Goal: Transaction & Acquisition: Purchase product/service

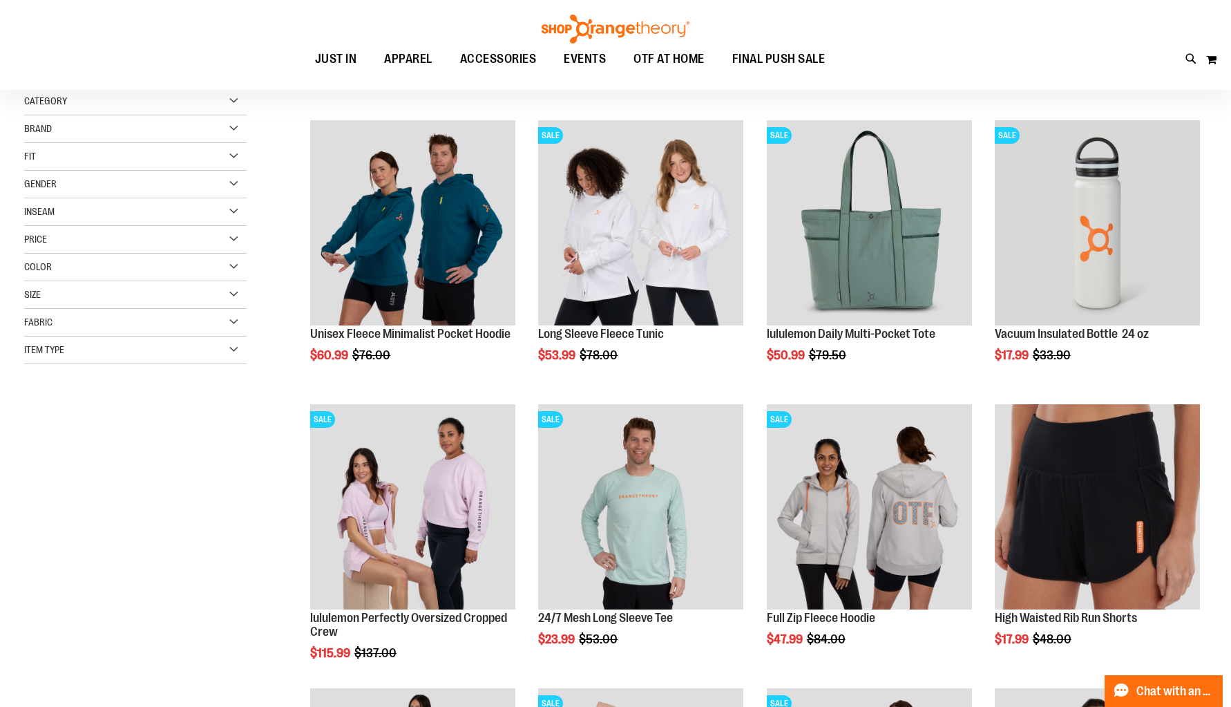
scroll to position [162, 0]
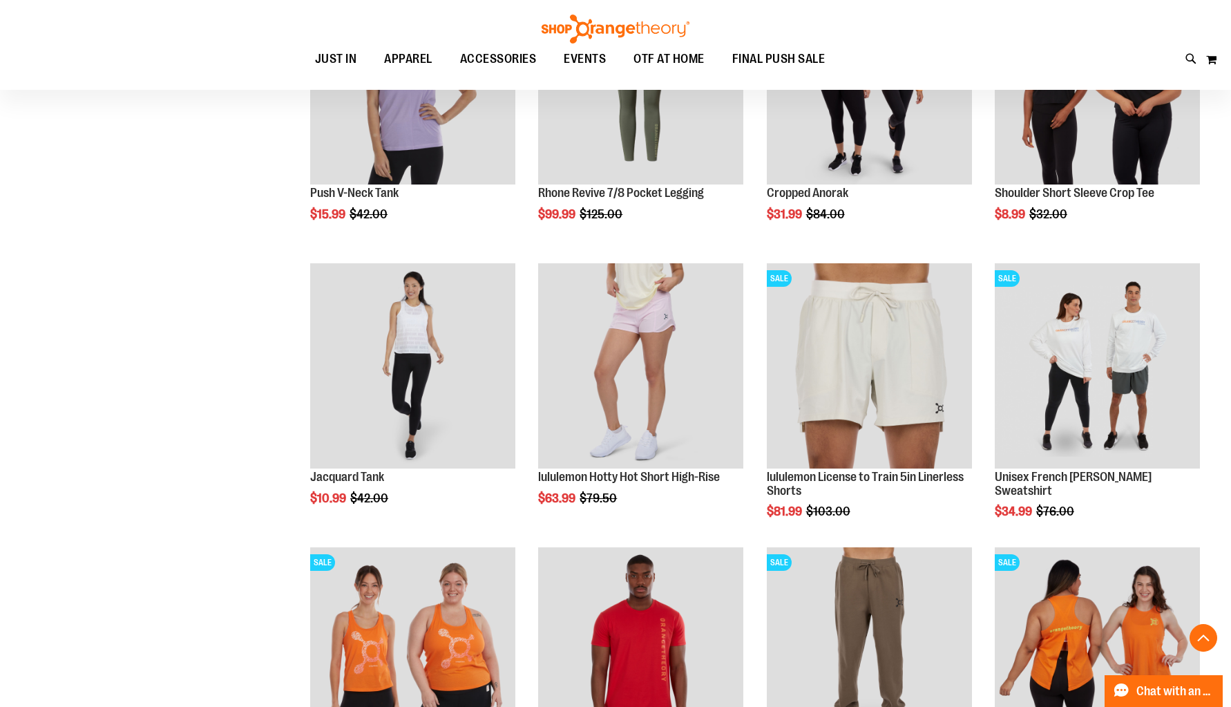
scroll to position [1184, 0]
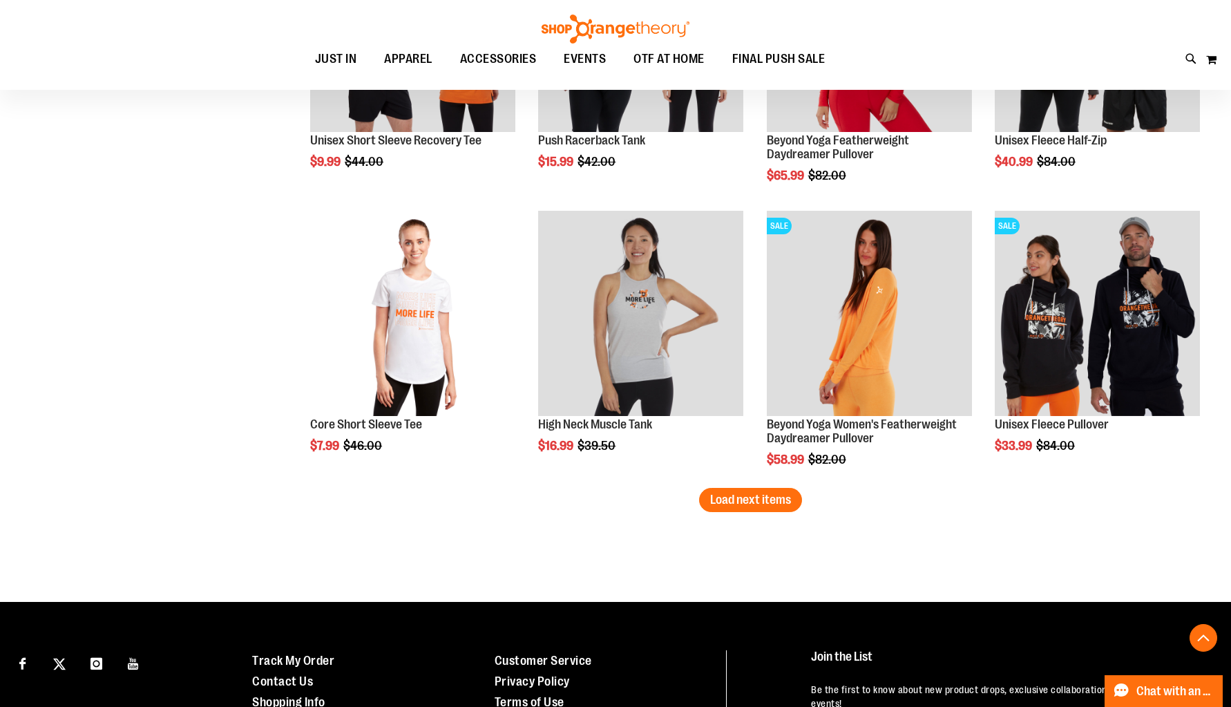
scroll to position [2360, 0]
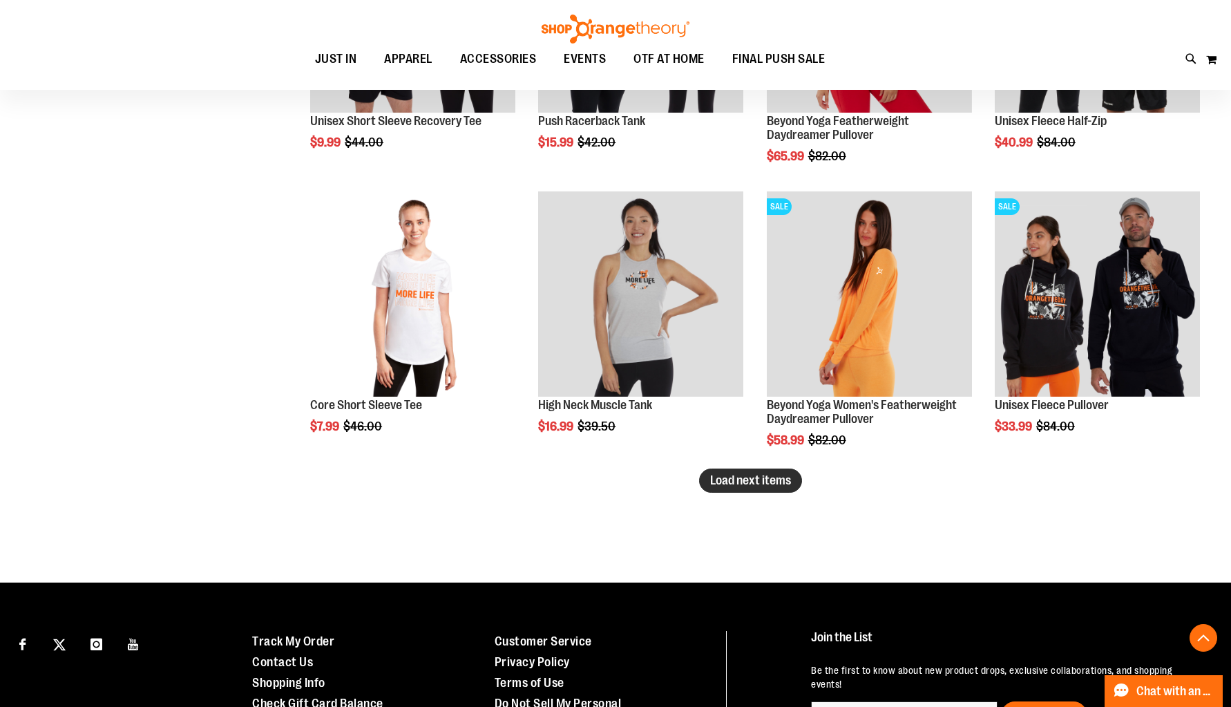
click at [758, 479] on span "Load next items" at bounding box center [750, 480] width 81 height 14
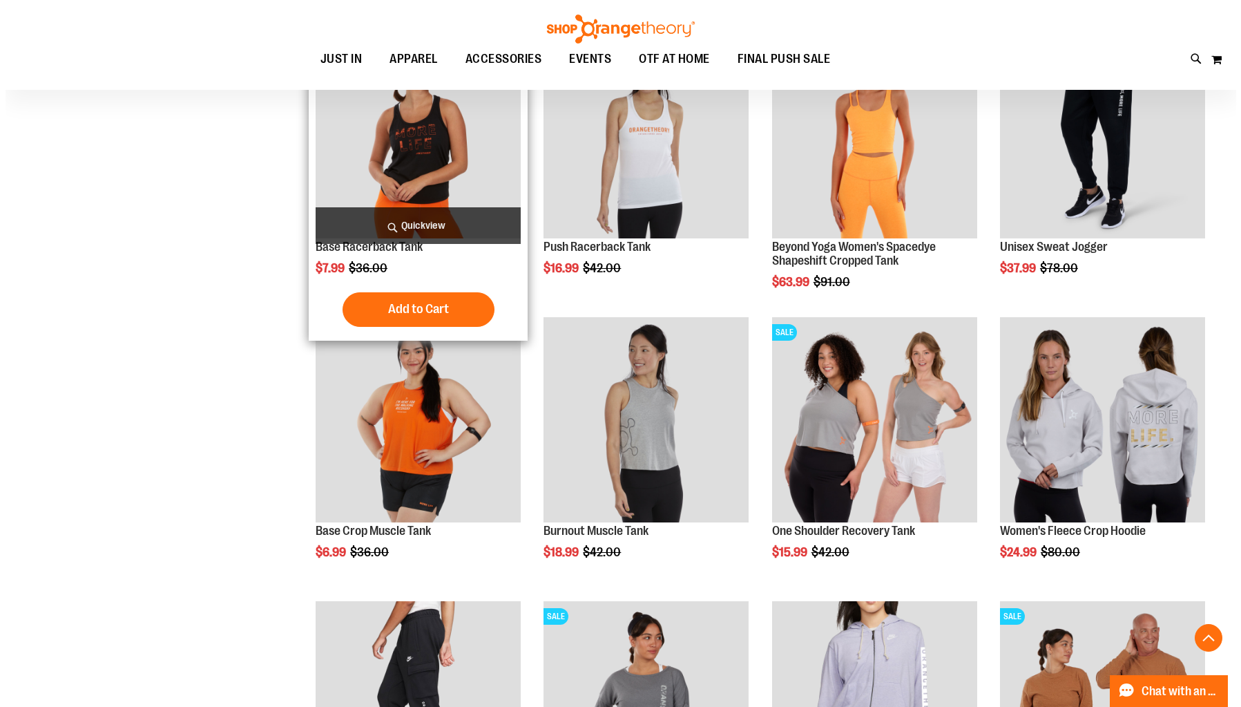
scroll to position [2803, 0]
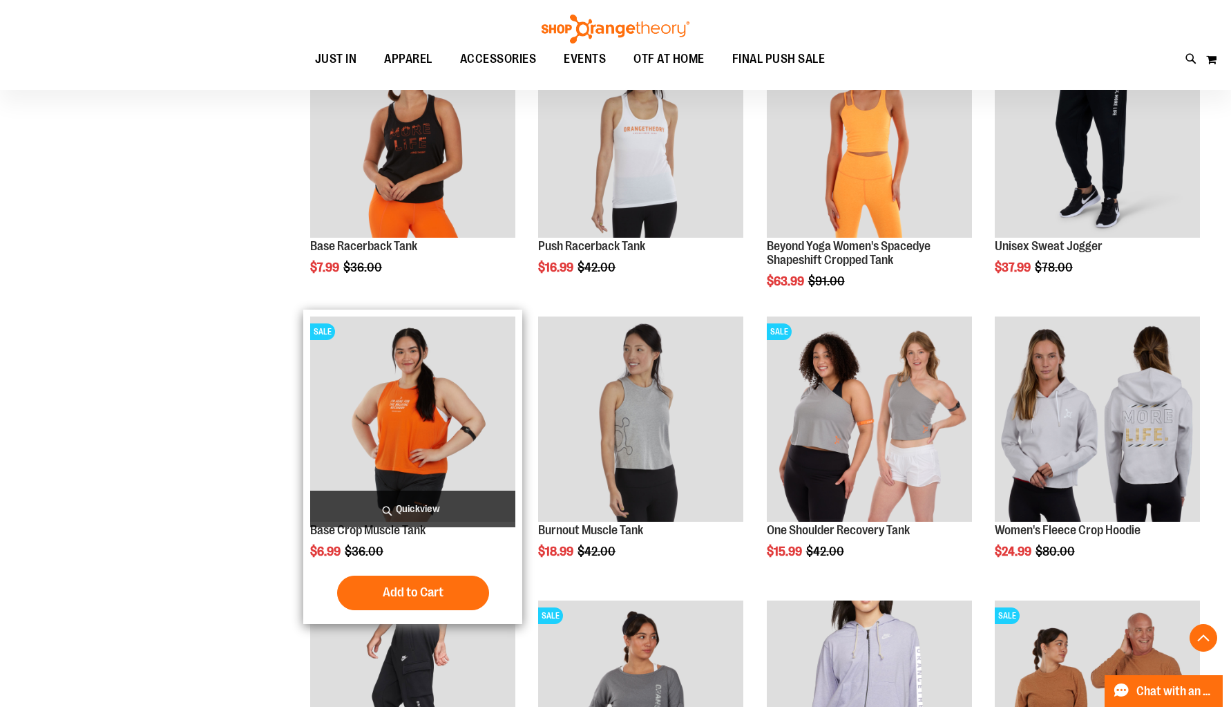
click at [417, 516] on span "Quickview" at bounding box center [412, 508] width 205 height 37
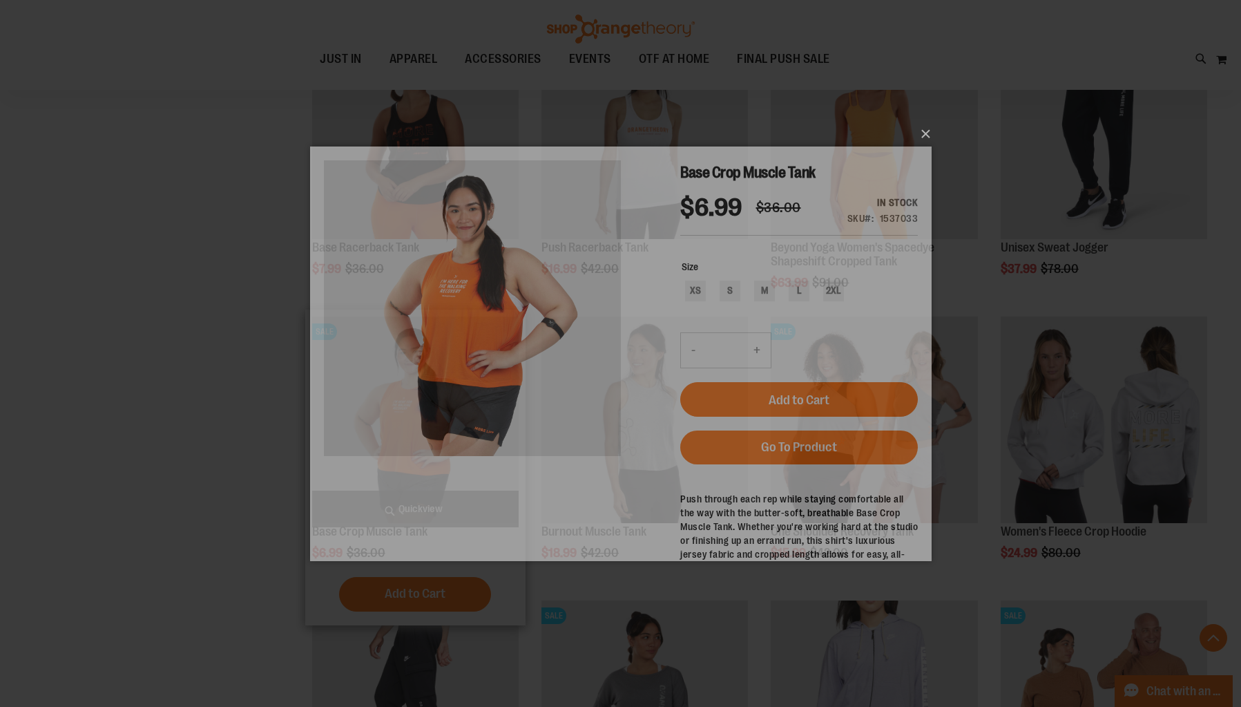
scroll to position [0, 0]
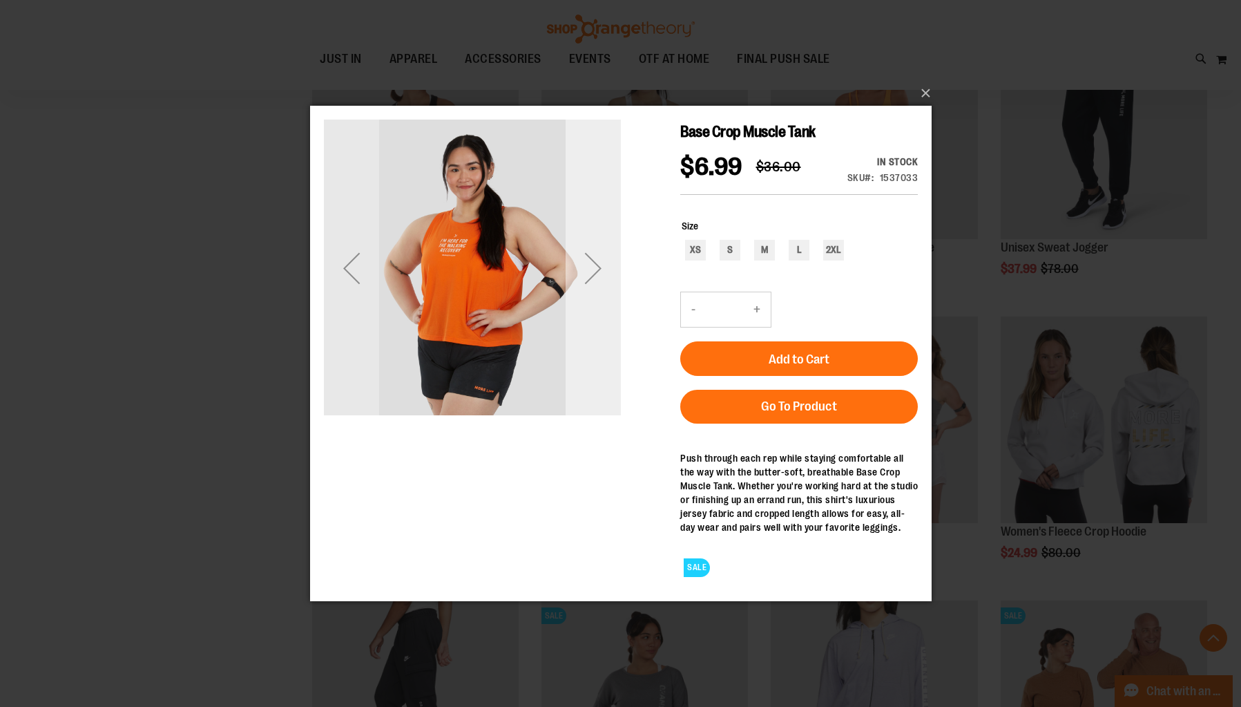
click at [594, 276] on div "Next" at bounding box center [592, 267] width 55 height 55
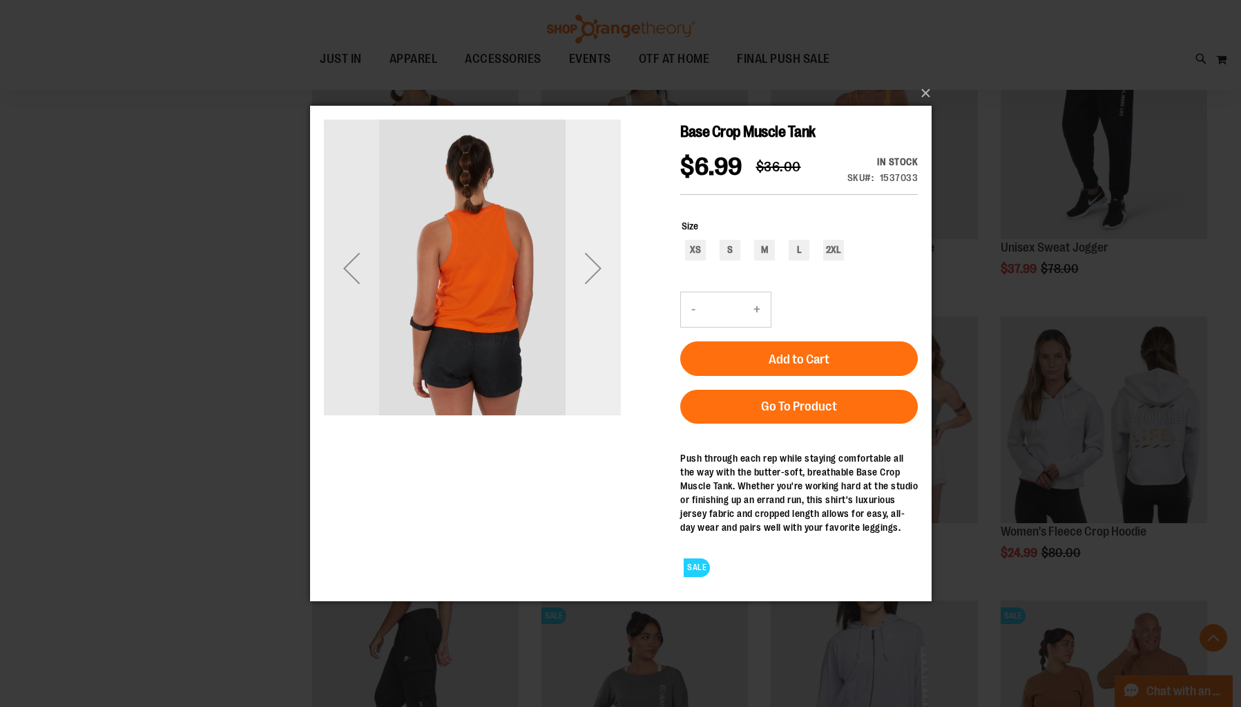
click at [594, 276] on div "Next" at bounding box center [592, 267] width 55 height 55
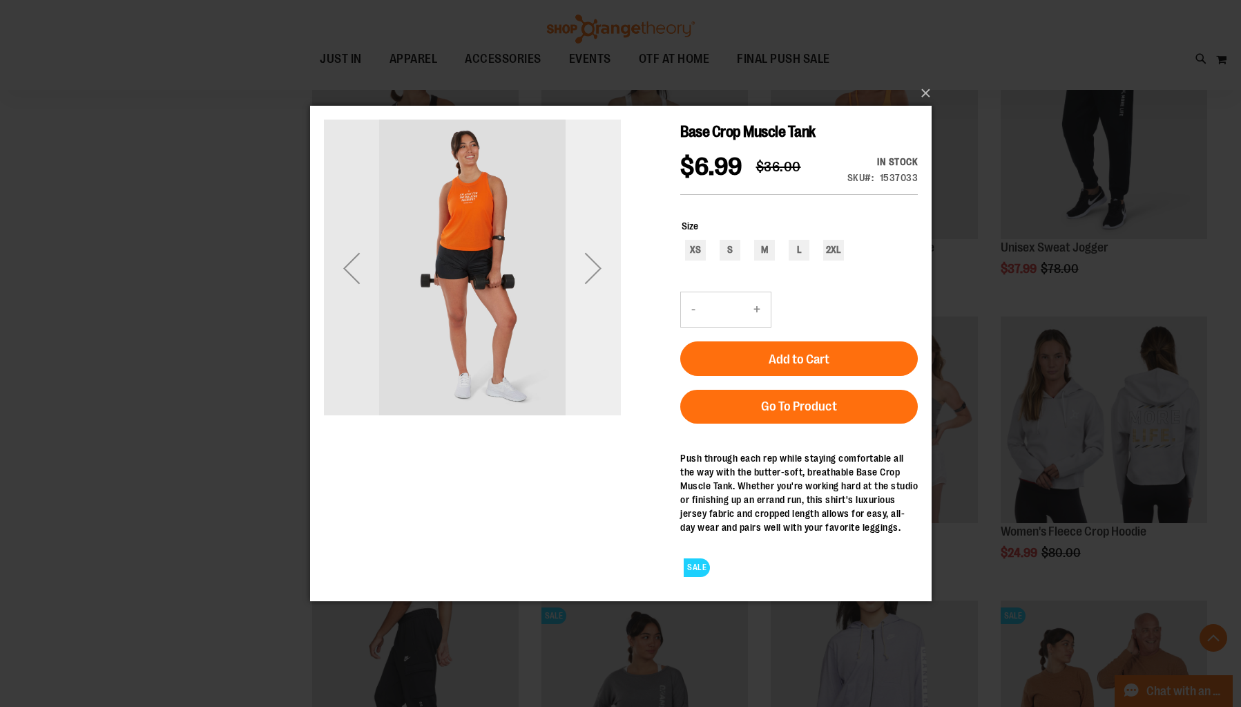
click at [594, 276] on div "Next" at bounding box center [592, 267] width 55 height 55
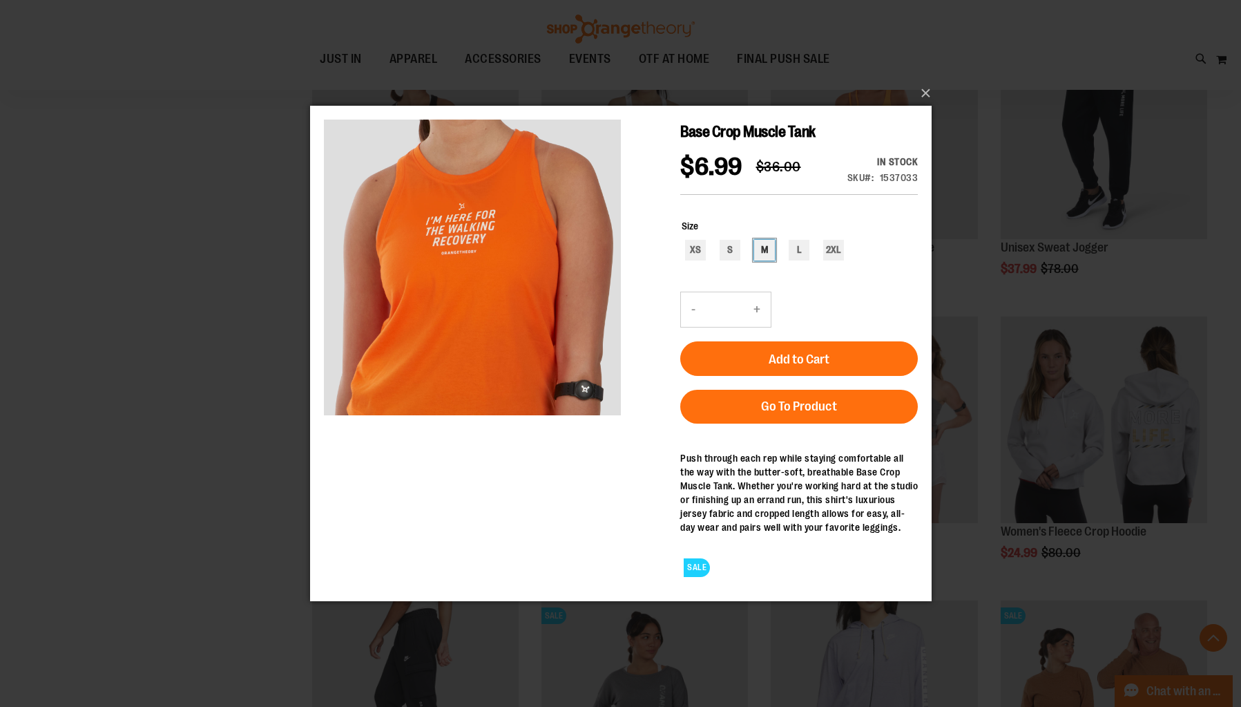
click at [766, 250] on div "M" at bounding box center [764, 249] width 21 height 21
type input "***"
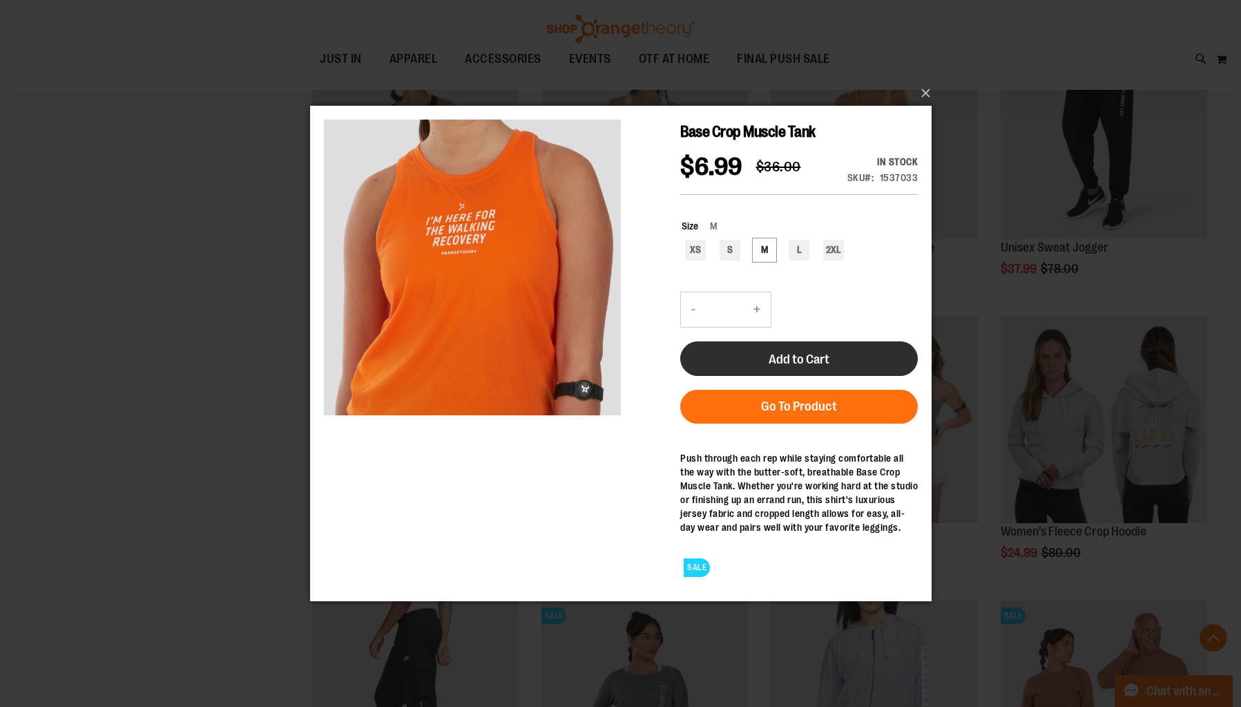
click at [780, 359] on span "Add to Cart" at bounding box center [798, 358] width 61 height 15
click at [923, 95] on button "×" at bounding box center [625, 93] width 622 height 30
click at [926, 93] on button "×" at bounding box center [625, 93] width 622 height 30
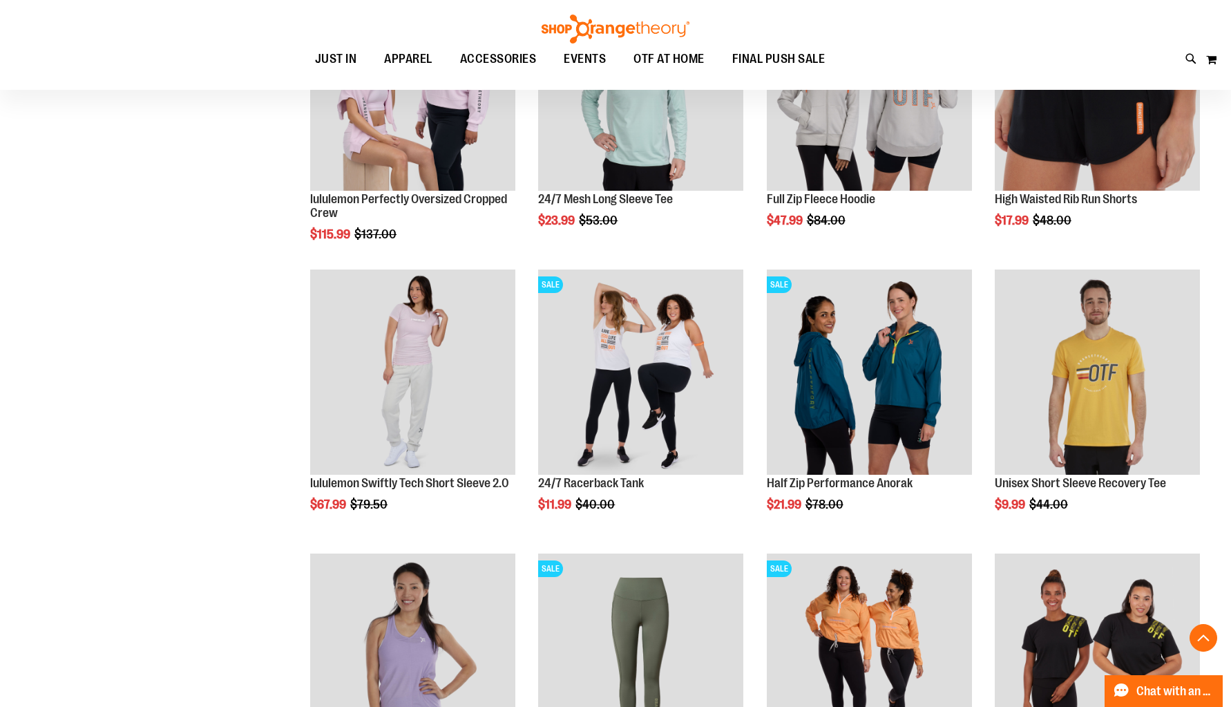
scroll to position [29, 0]
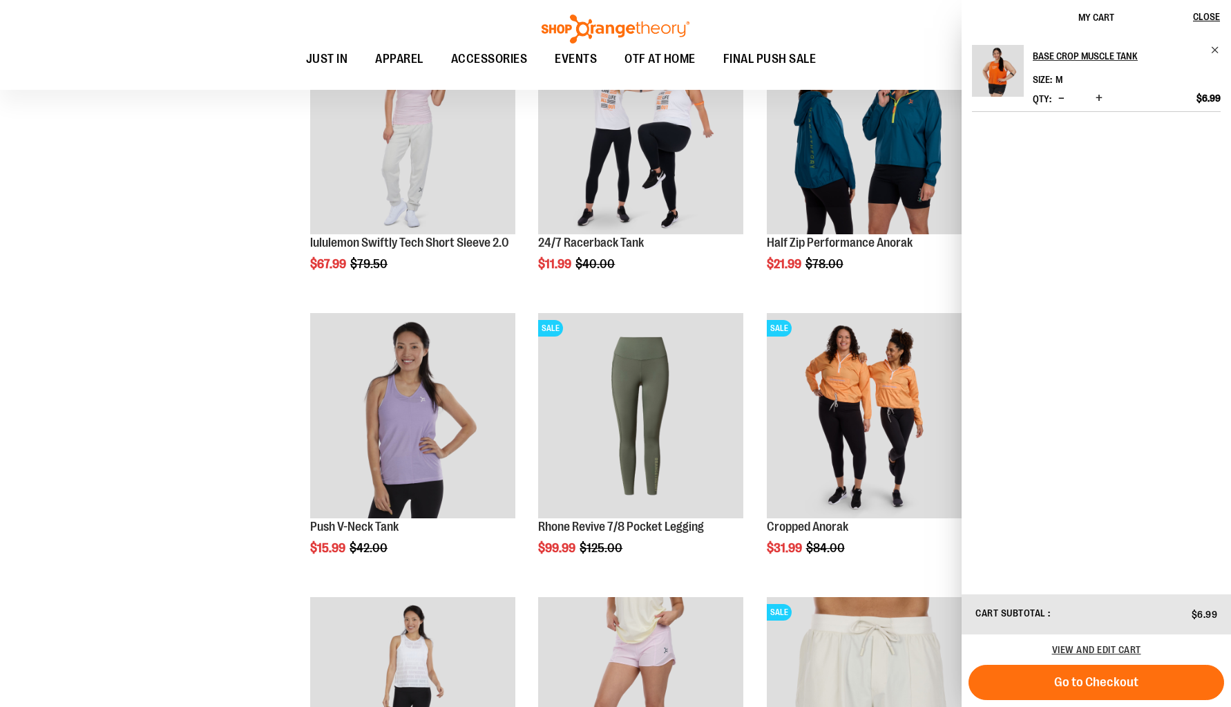
scroll to position [3359, 0]
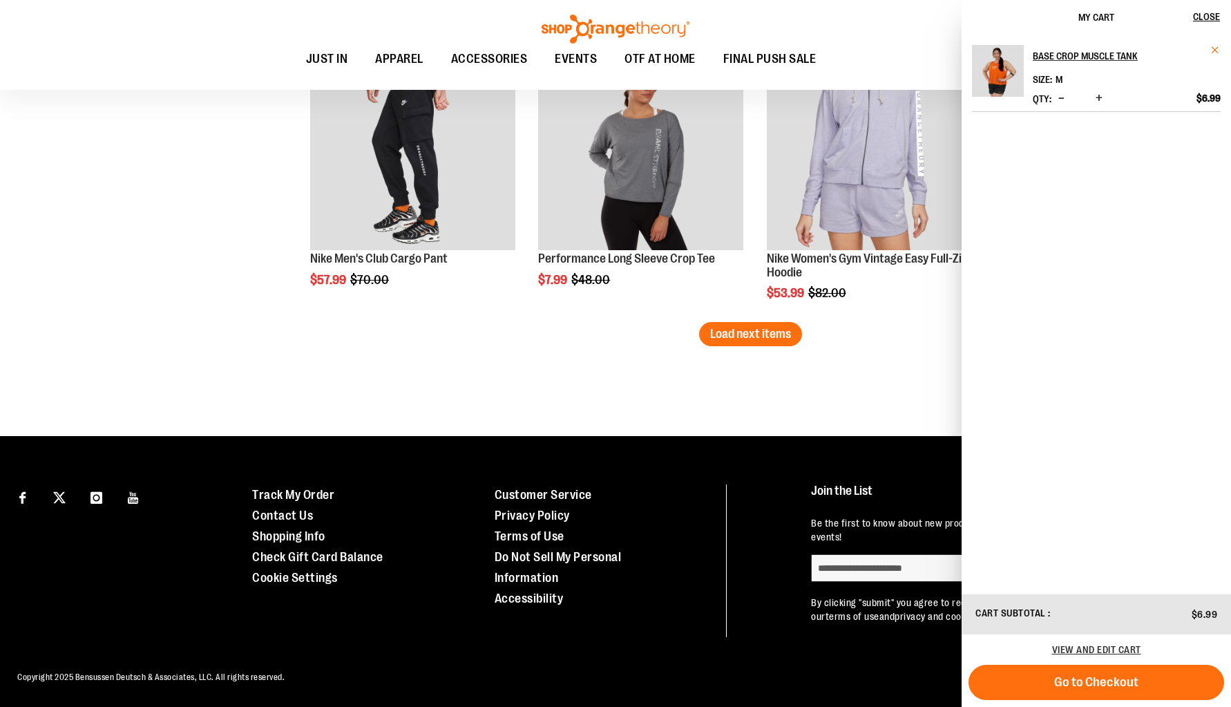
click at [1212, 48] on span "Remove item" at bounding box center [1215, 50] width 10 height 10
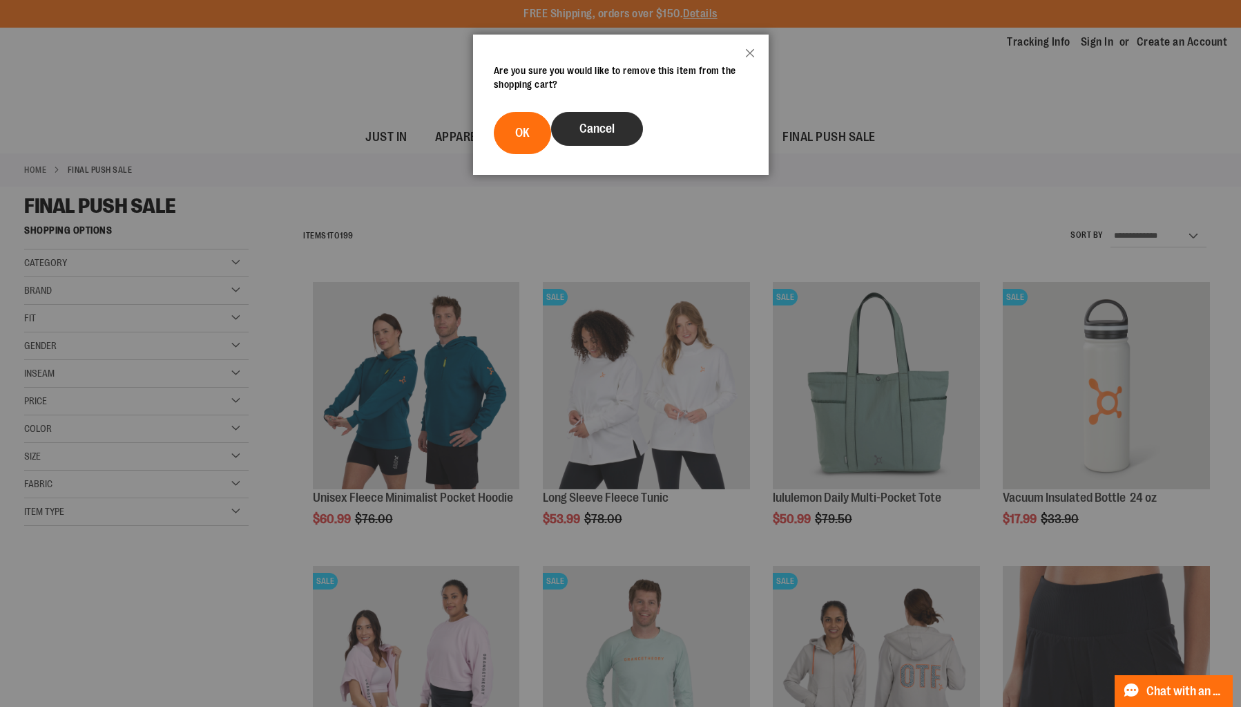
click at [617, 131] on button "Cancel" at bounding box center [597, 129] width 92 height 34
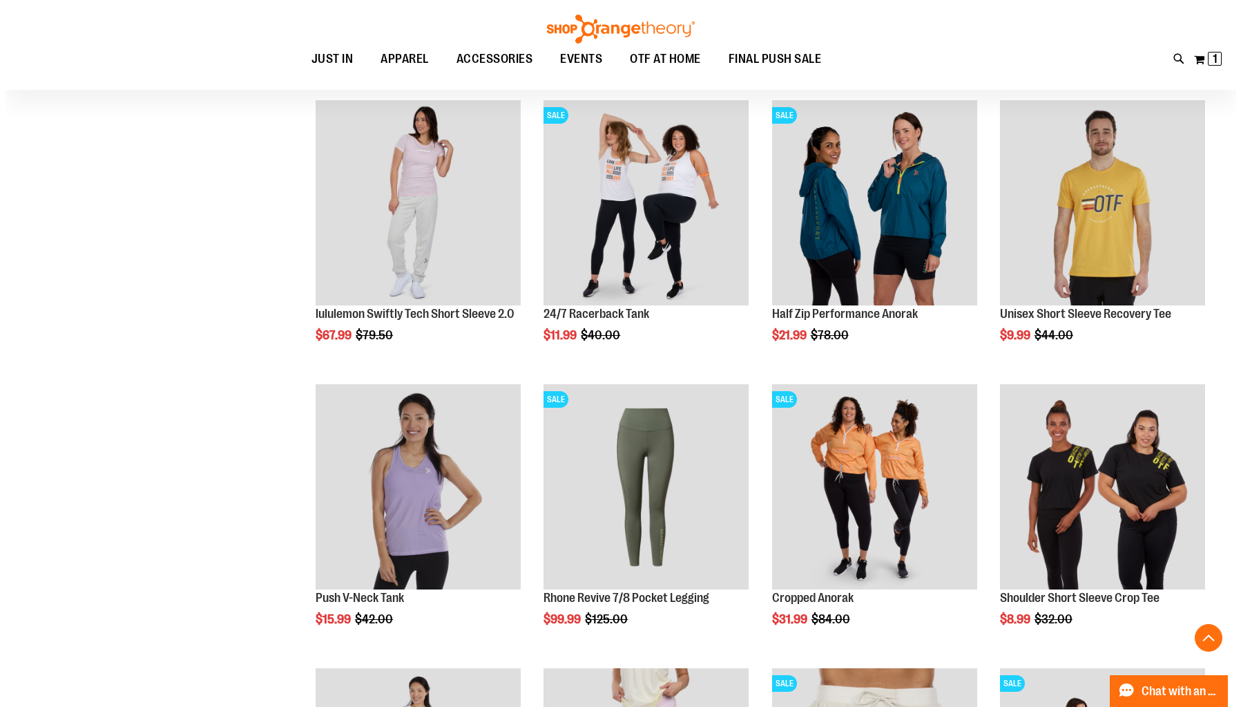
scroll to position [748, 0]
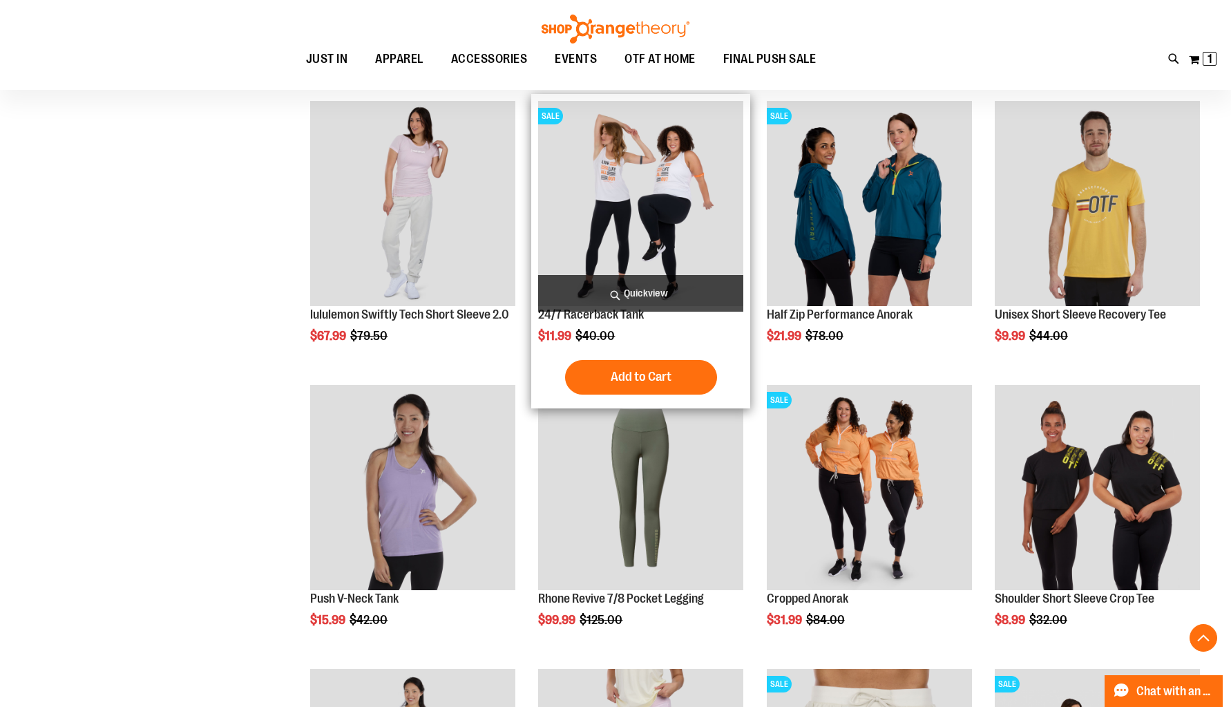
click at [679, 288] on span "Quickview" at bounding box center [640, 293] width 205 height 37
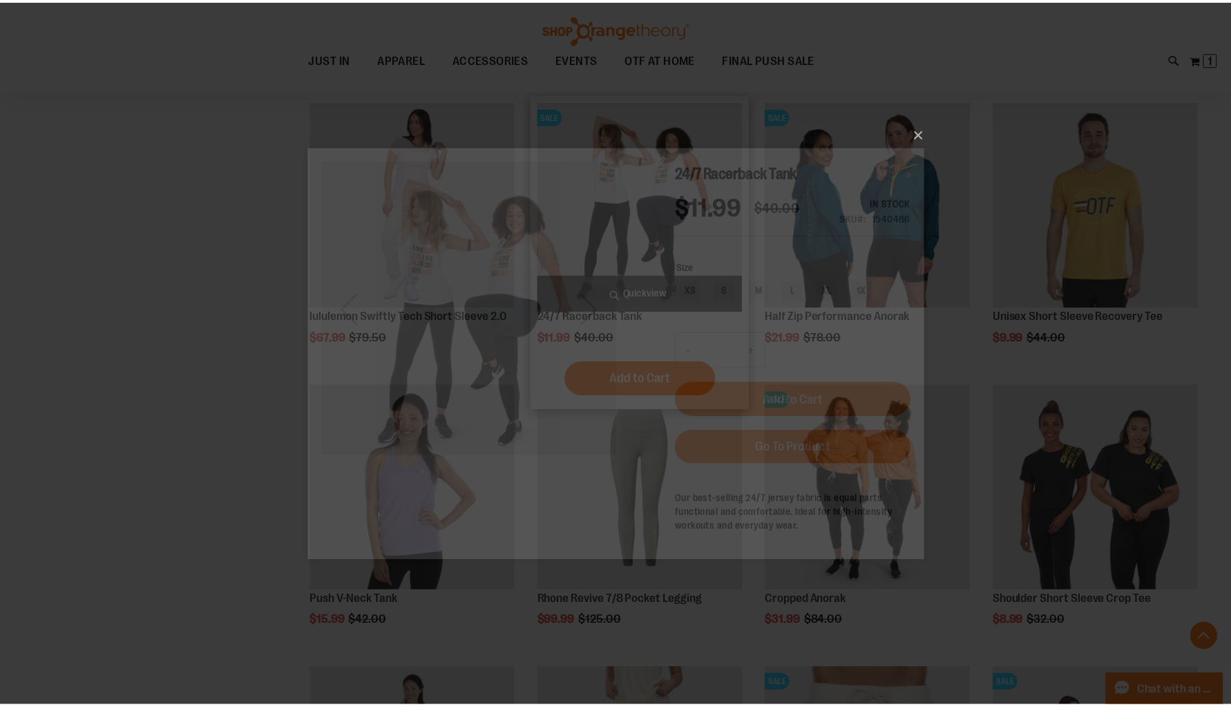
scroll to position [0, 0]
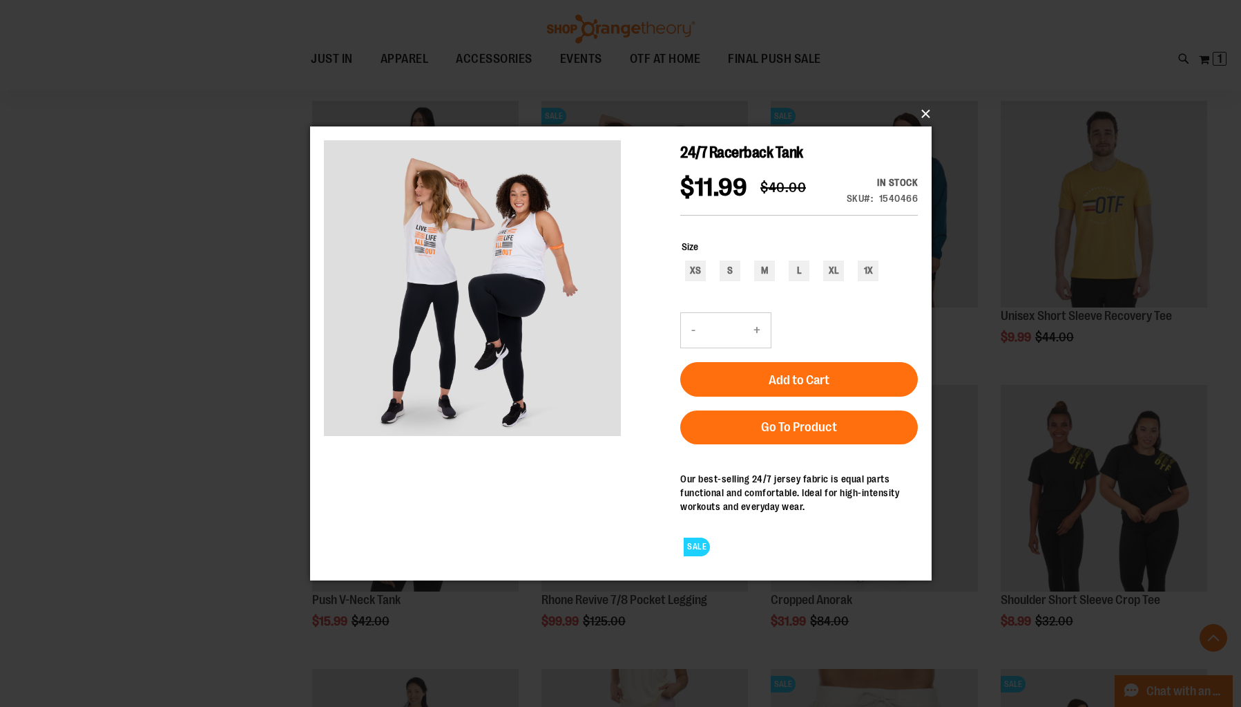
click at [926, 112] on button "×" at bounding box center [625, 114] width 622 height 30
